Goal: Transaction & Acquisition: Purchase product/service

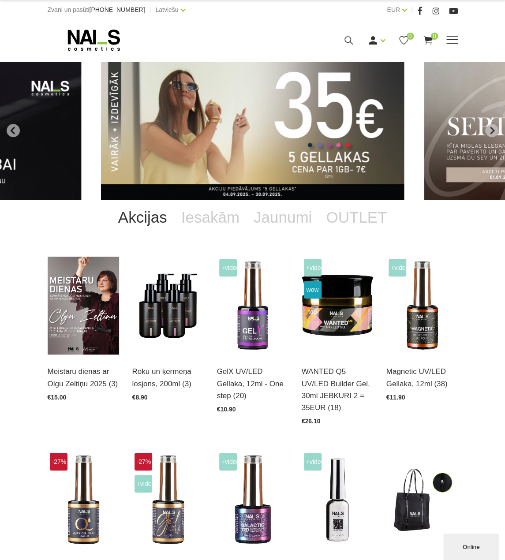
click at [351, 38] on icon at bounding box center [348, 40] width 11 height 11
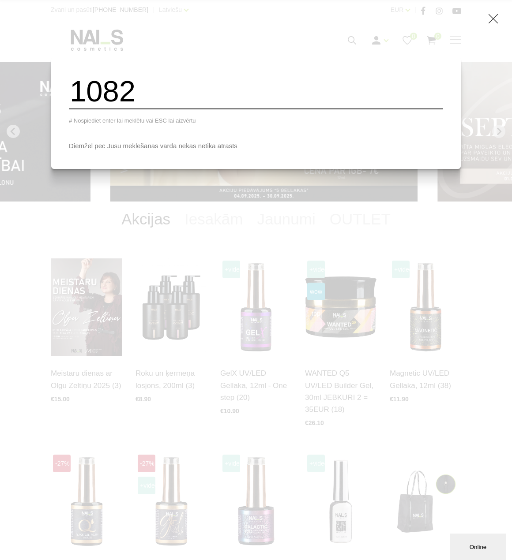
type input "1082"
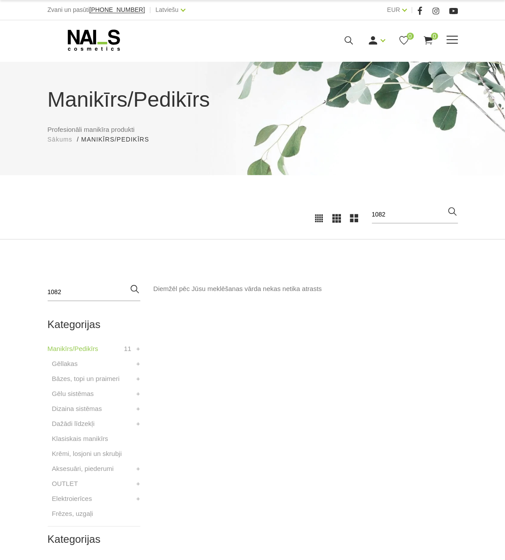
click at [103, 37] on icon at bounding box center [94, 40] width 93 height 22
